Goal: Information Seeking & Learning: Find specific fact

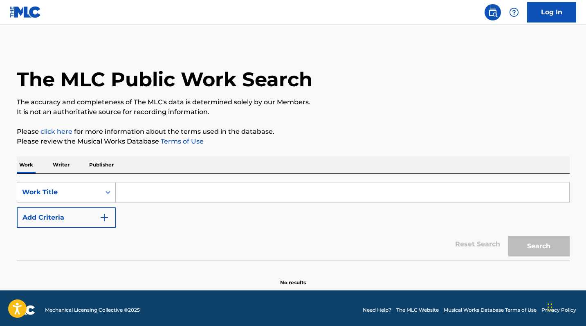
click at [144, 197] on input "Search Form" at bounding box center [343, 192] width 454 height 20
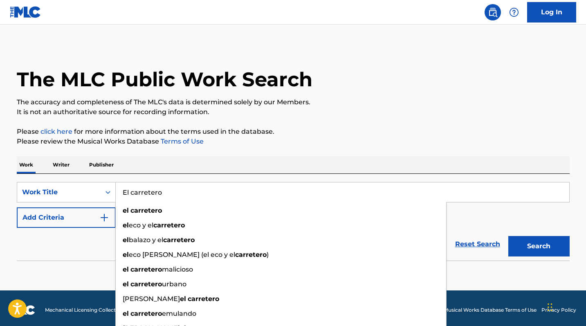
click at [161, 203] on div "el carretero el eco y el carretero el balazo y el carretero el eco [PERSON_NAME…" at bounding box center [280, 276] width 331 height 149
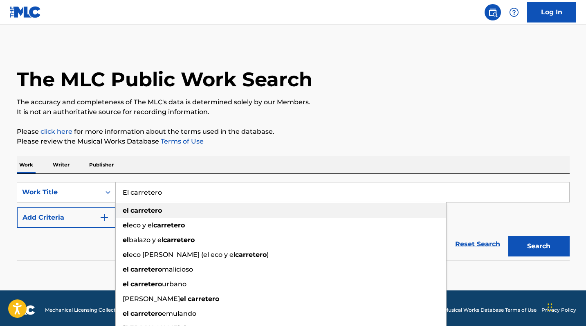
click at [161, 210] on strong "carretero" at bounding box center [145, 211] width 31 height 8
type input "el carretero"
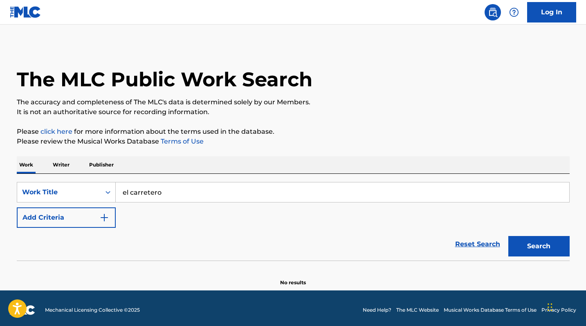
click at [94, 214] on button "Add Criteria" at bounding box center [66, 217] width 99 height 20
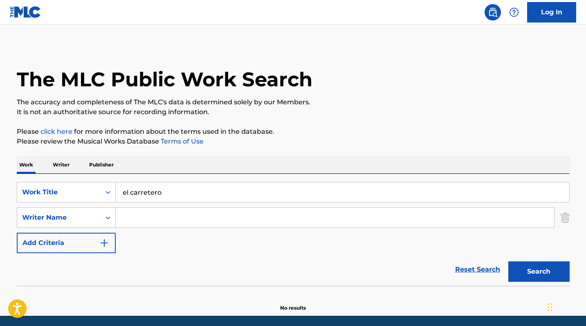
click at [155, 222] on input "Search Form" at bounding box center [335, 218] width 438 height 20
paste input "FUENTES"
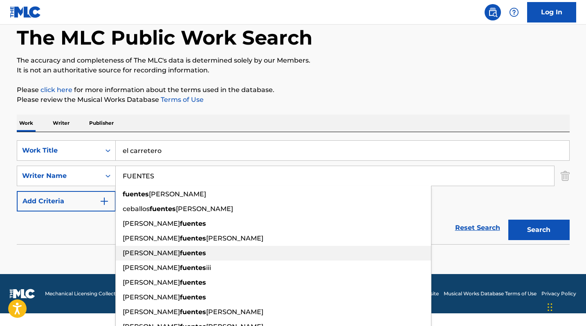
scroll to position [50, 0]
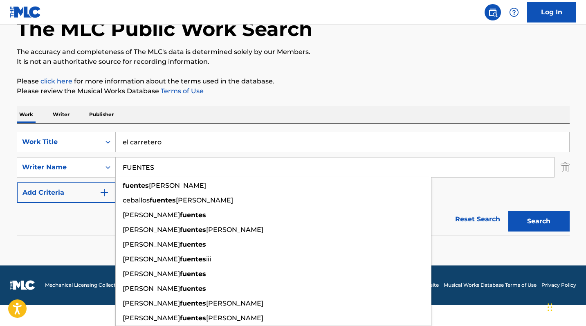
type input "FUENTES"
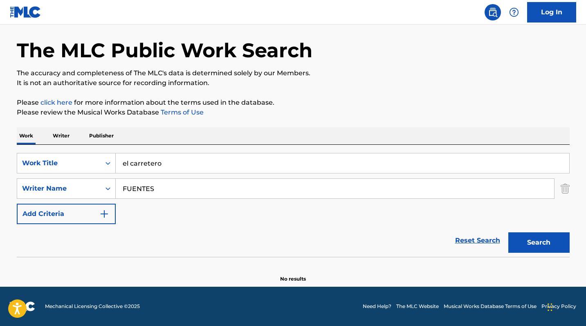
scroll to position [29, 0]
click at [545, 220] on form "SearchWithCriteria13b70948-4f48-4dc3-9b49-66b2636d1c19 Work Title el carretero …" at bounding box center [293, 205] width 553 height 104
click at [546, 241] on button "Search" at bounding box center [538, 242] width 61 height 20
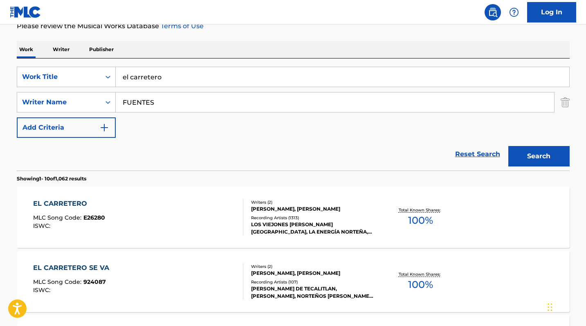
scroll to position [226, 0]
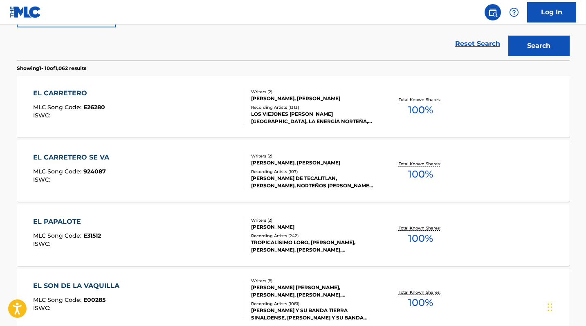
click at [67, 92] on div "EL CARRETERO" at bounding box center [69, 93] width 72 height 10
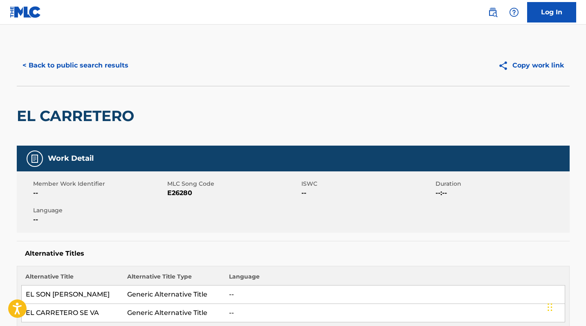
click at [173, 196] on span "E26280" at bounding box center [233, 193] width 132 height 10
copy span "E26280"
click at [80, 66] on button "< Back to public search results" at bounding box center [75, 65] width 117 height 20
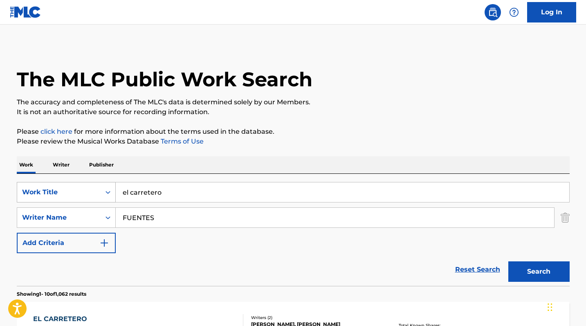
drag, startPoint x: 156, startPoint y: 191, endPoint x: 80, endPoint y: 190, distance: 76.1
click at [80, 190] on div "SearchWithCriteria13b70948-4f48-4dc3-9b49-66b2636d1c19 Work Title el carretero" at bounding box center [293, 192] width 553 height 20
paste input "El Amor que perdimos"
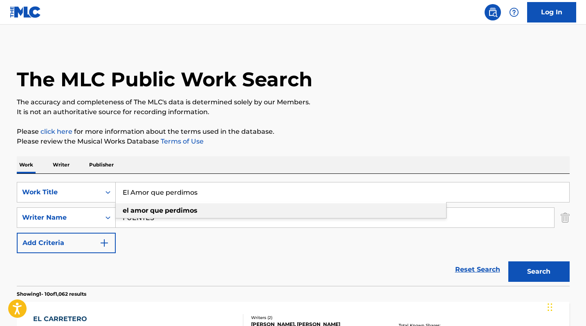
click at [198, 209] on strong "perdimos" at bounding box center [181, 211] width 33 height 8
type input "el amor que perdimos"
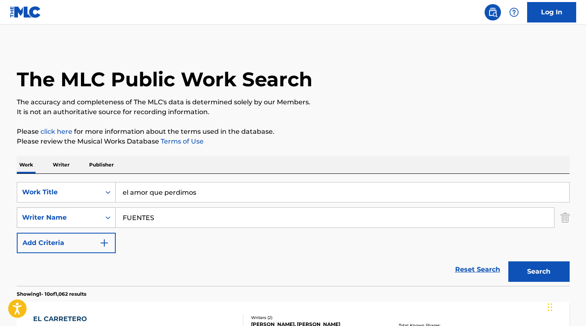
drag, startPoint x: 121, startPoint y: 218, endPoint x: 63, endPoint y: 209, distance: 59.5
click at [93, 211] on div "SearchWithCriteriaf1d809a4-703d-4fe9-bdb6-4c3015f96516 Writer Name FUENTES" at bounding box center [293, 217] width 553 height 20
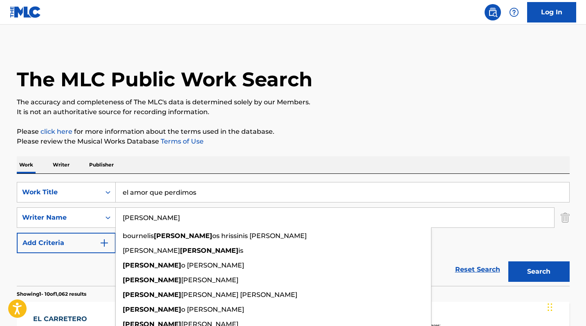
type input "[PERSON_NAME]"
click at [382, 103] on p "The accuracy and completeness of The MLC's data is determined solely by our Mem…" at bounding box center [293, 102] width 553 height 10
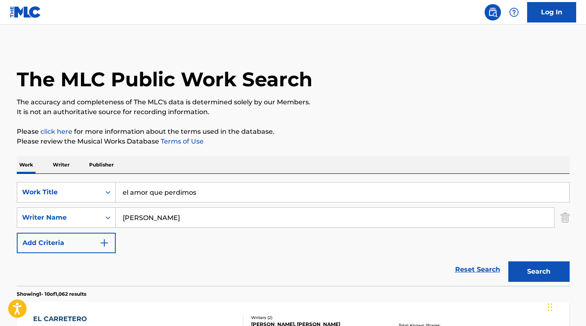
click at [553, 270] on button "Search" at bounding box center [538, 271] width 61 height 20
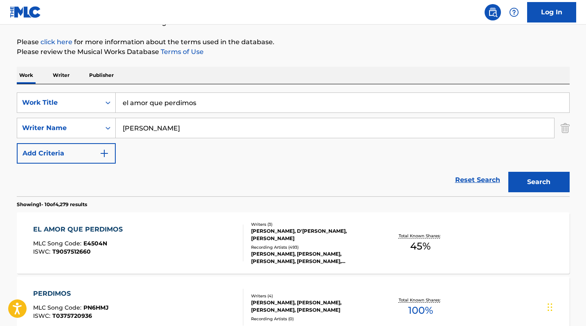
click at [112, 230] on div "EL AMOR QUE PERDIMOS" at bounding box center [80, 230] width 94 height 10
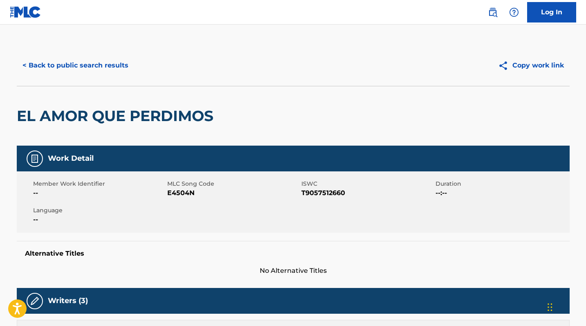
click at [176, 190] on span "E4504N" at bounding box center [233, 193] width 132 height 10
copy span "E4504N"
